Goal: Task Accomplishment & Management: Complete application form

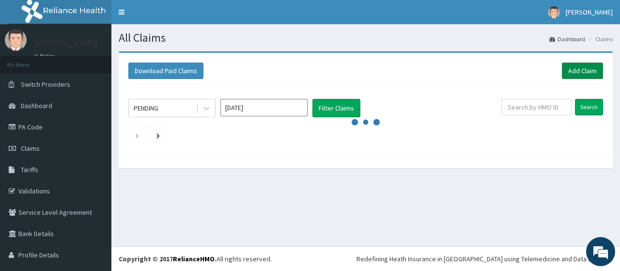
click at [568, 70] on link "Add Claim" at bounding box center [582, 70] width 41 height 16
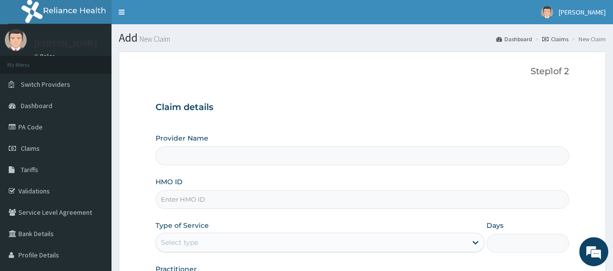
click at [233, 203] on input "HMO ID" at bounding box center [361, 199] width 413 height 19
type input "TLR"
type input "Go Fitness Gym"
type input "1"
type input "TLR/10164/B"
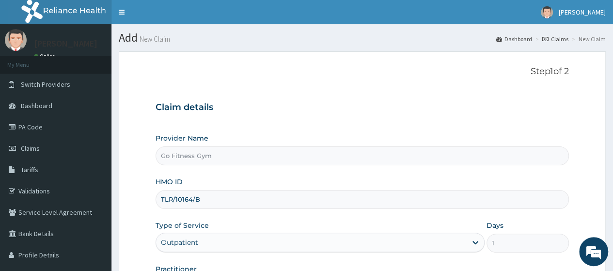
scroll to position [125, 0]
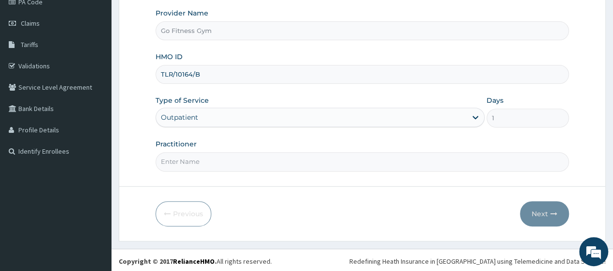
click at [293, 155] on input "Practitioner" at bounding box center [361, 161] width 413 height 19
type input "Gofitness centre"
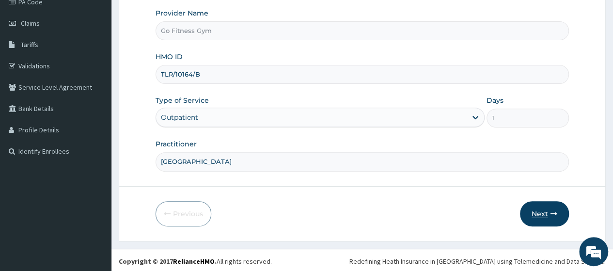
scroll to position [0, 0]
click at [538, 211] on button "Next" at bounding box center [544, 213] width 49 height 25
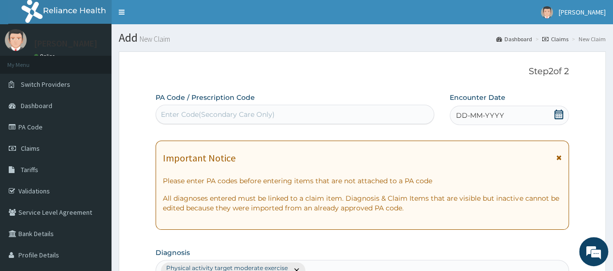
click at [316, 110] on div "Enter Code(Secondary Care Only)" at bounding box center [294, 114] width 277 height 15
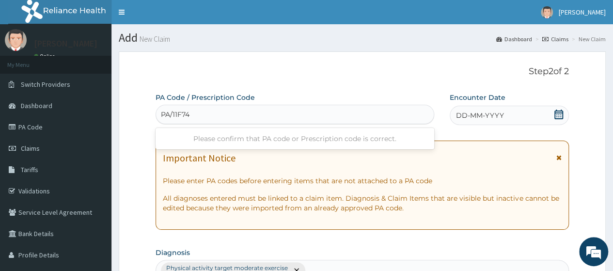
type input "PA/11F740"
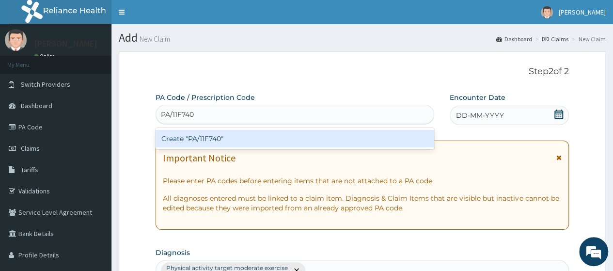
click at [319, 141] on div "Create "PA/11F740"" at bounding box center [294, 138] width 278 height 17
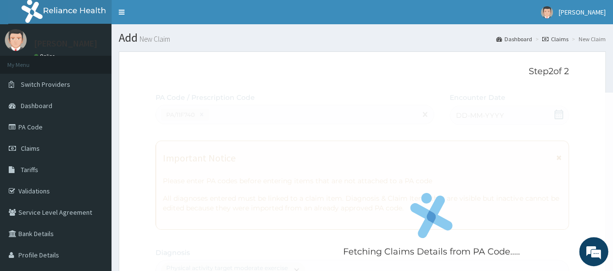
click at [560, 117] on div "Fetching Claims Details from PA Code....." at bounding box center [431, 228] width 552 height 271
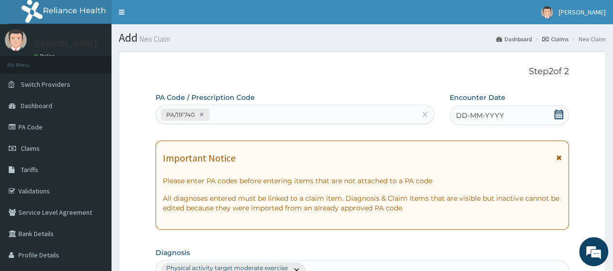
click at [560, 117] on icon at bounding box center [558, 114] width 9 height 10
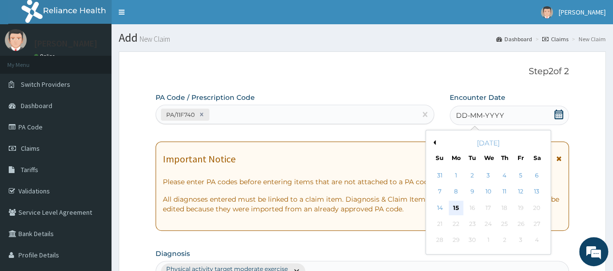
click at [454, 209] on div "15" at bounding box center [456, 208] width 15 height 15
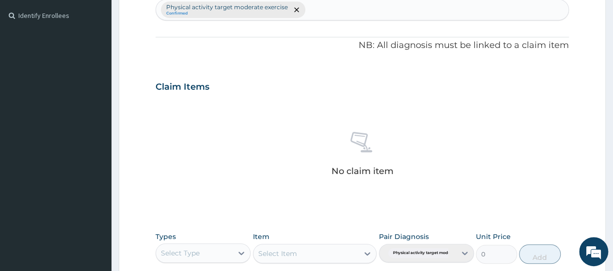
scroll to position [296, 0]
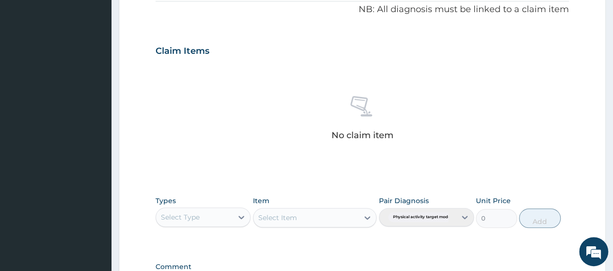
click at [218, 209] on div "Select Type" at bounding box center [194, 216] width 77 height 15
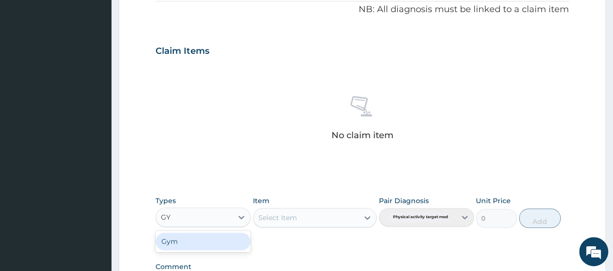
type input "GYM"
click at [208, 235] on div "Gym" at bounding box center [202, 240] width 95 height 17
click at [287, 221] on div "Select Item" at bounding box center [315, 217] width 124 height 19
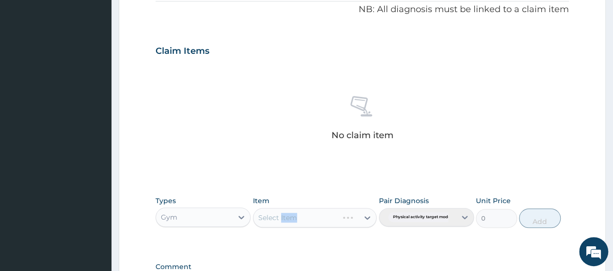
click at [287, 221] on div "Select Item" at bounding box center [315, 217] width 124 height 19
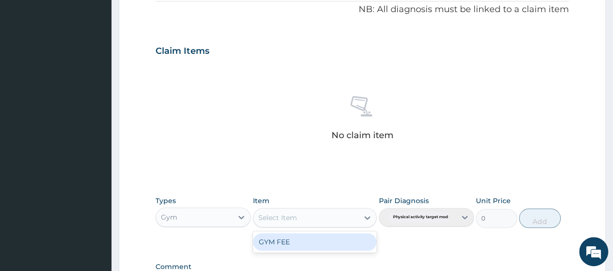
click at [334, 217] on div "Select Item" at bounding box center [306, 217] width 106 height 15
click at [321, 248] on div "GYM FEE" at bounding box center [315, 241] width 124 height 17
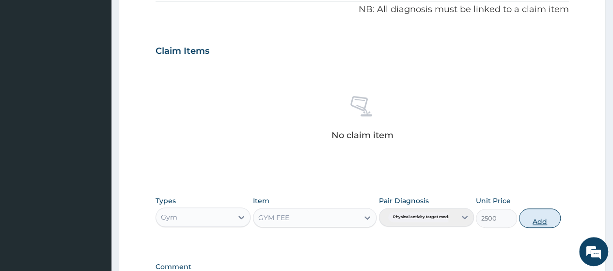
click at [536, 215] on button "Add" at bounding box center [539, 217] width 41 height 19
type input "0"
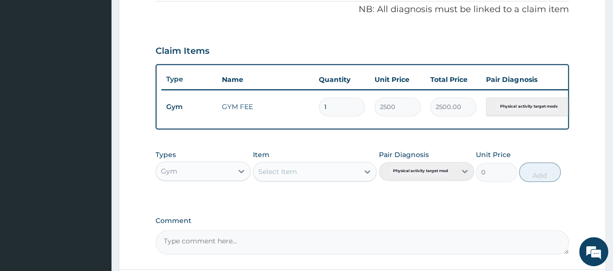
scroll to position [387, 0]
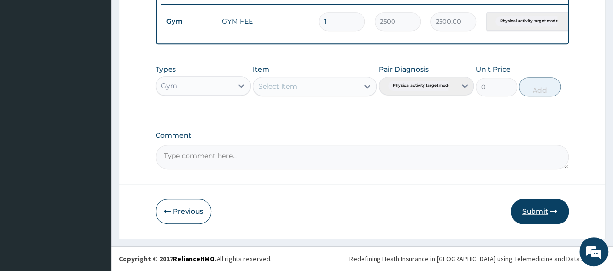
click at [539, 206] on button "Submit" at bounding box center [540, 211] width 58 height 25
